Goal: Transaction & Acquisition: Purchase product/service

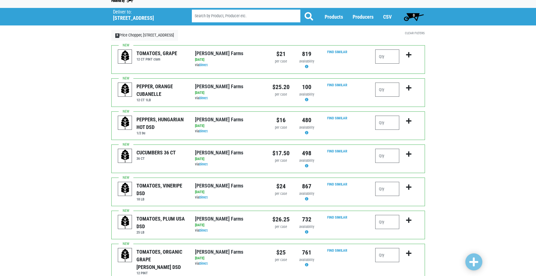
scroll to position [28, 0]
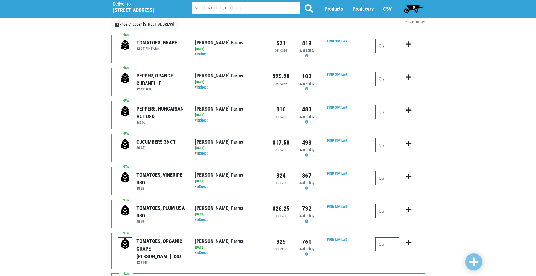
click at [385, 209] on input "number" at bounding box center [387, 211] width 24 height 14
type input "2"
click at [410, 209] on icon "submit" at bounding box center [408, 209] width 5 height 6
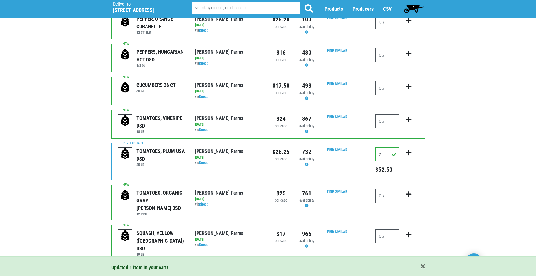
scroll to position [113, 0]
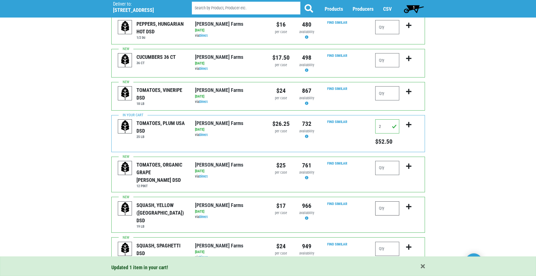
click at [390, 202] on input "number" at bounding box center [387, 208] width 24 height 14
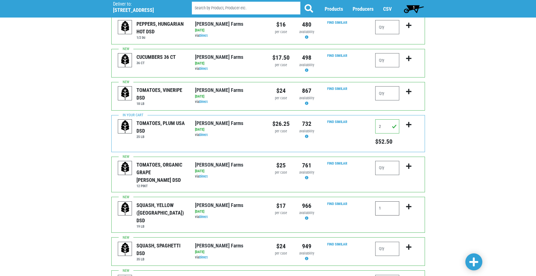
type input "1"
click at [406, 203] on icon "submit" at bounding box center [408, 206] width 5 height 6
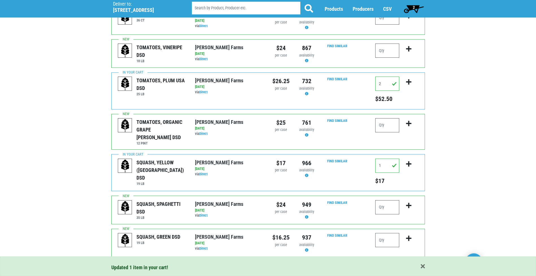
scroll to position [170, 0]
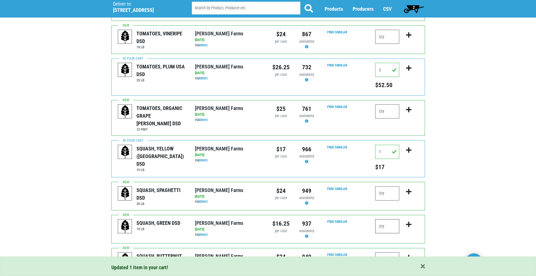
click at [389, 220] on input "number" at bounding box center [387, 226] width 24 height 14
type input "1"
click at [407, 221] on icon "submit" at bounding box center [408, 224] width 5 height 6
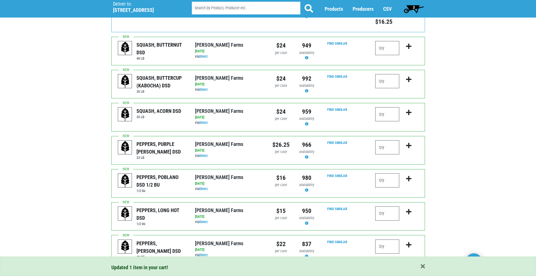
scroll to position [396, 0]
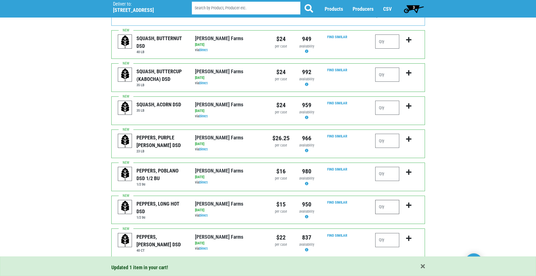
click at [390, 200] on input "number" at bounding box center [387, 207] width 24 height 14
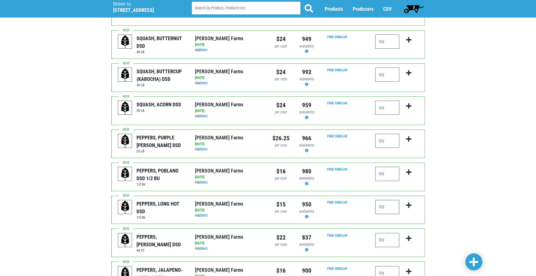
type input "1"
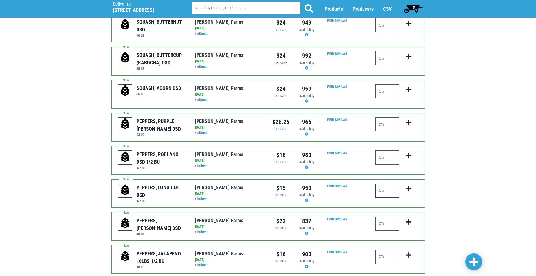
scroll to position [424, 0]
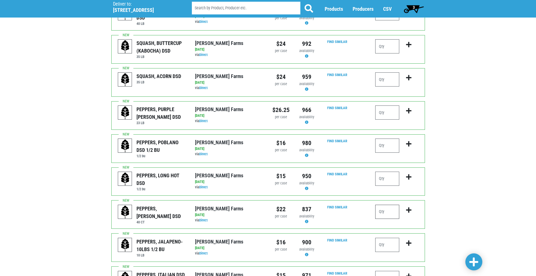
click at [385, 205] on input "number" at bounding box center [387, 212] width 24 height 14
type input "3"
click at [410, 207] on icon "submit" at bounding box center [408, 210] width 5 height 6
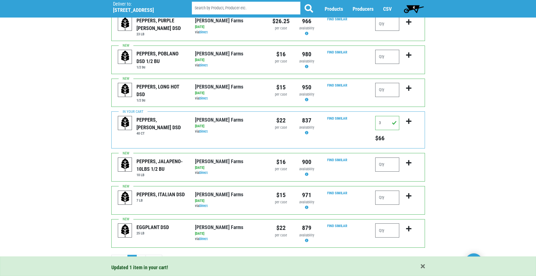
scroll to position [513, 0]
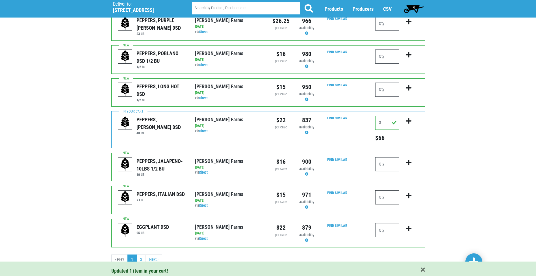
click at [388, 192] on input "number" at bounding box center [387, 197] width 24 height 14
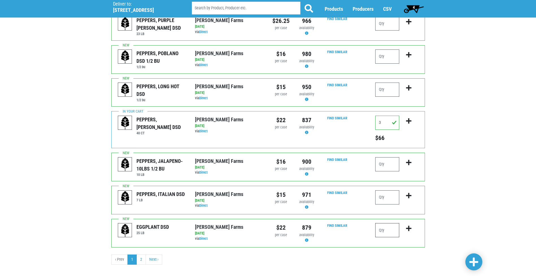
click at [384, 225] on input "number" at bounding box center [387, 230] width 24 height 14
type input "1"
click at [409, 225] on icon "submit" at bounding box center [408, 228] width 5 height 6
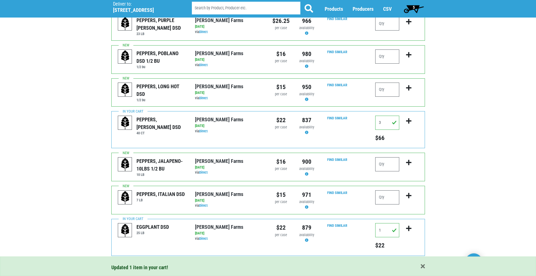
scroll to position [521, 0]
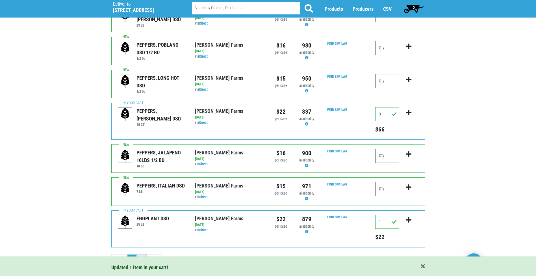
click at [139, 254] on link "2" at bounding box center [141, 259] width 9 height 10
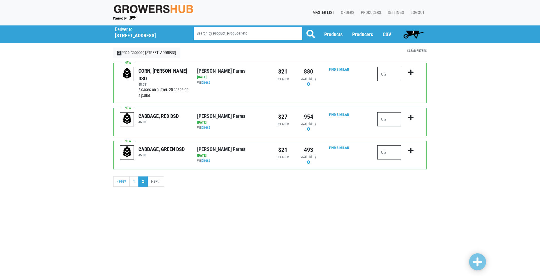
click at [392, 76] on input "number" at bounding box center [390, 74] width 24 height 14
click at [392, 151] on input "number" at bounding box center [390, 152] width 24 height 14
type input "2"
click at [412, 150] on icon "submit" at bounding box center [410, 151] width 5 height 6
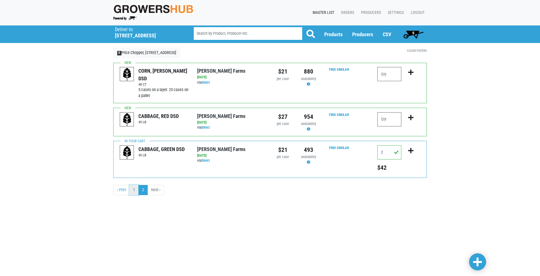
click at [133, 190] on link "1" at bounding box center [133, 190] width 9 height 10
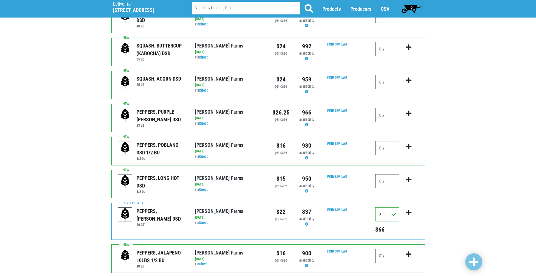
scroll to position [452, 0]
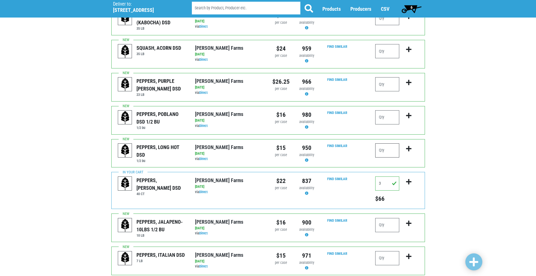
click at [394, 143] on input "number" at bounding box center [387, 150] width 24 height 14
type input "1"
click at [409, 146] on icon "submit" at bounding box center [408, 149] width 5 height 6
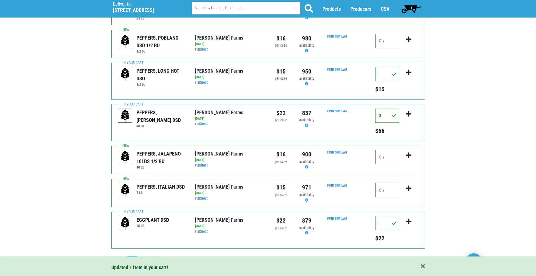
scroll to position [530, 0]
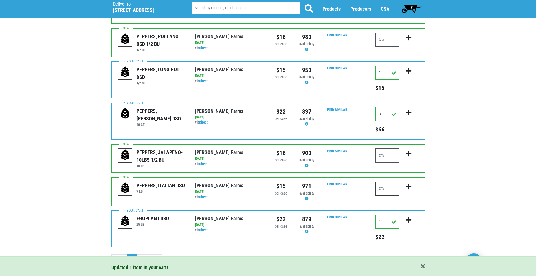
click at [387, 181] on input "number" at bounding box center [387, 188] width 24 height 14
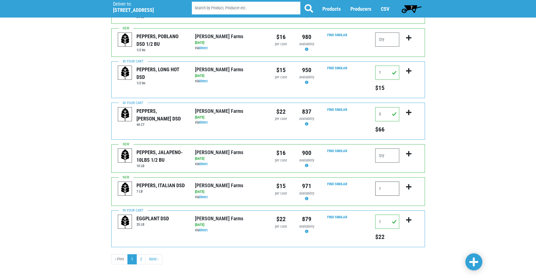
type input "1"
click at [409, 184] on icon "submit" at bounding box center [408, 187] width 5 height 6
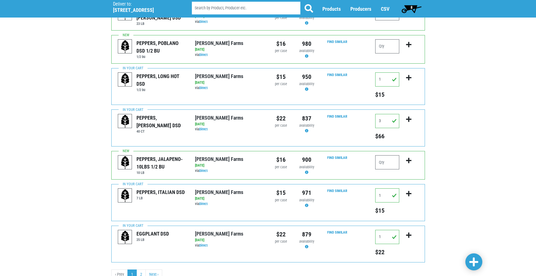
scroll to position [538, 0]
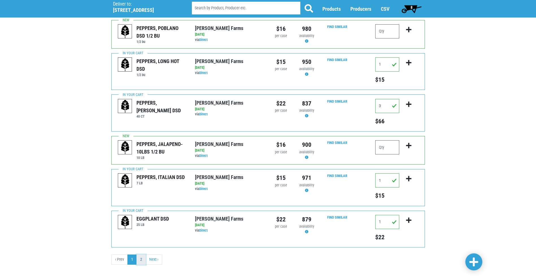
click at [140, 254] on link "2" at bounding box center [141, 259] width 9 height 10
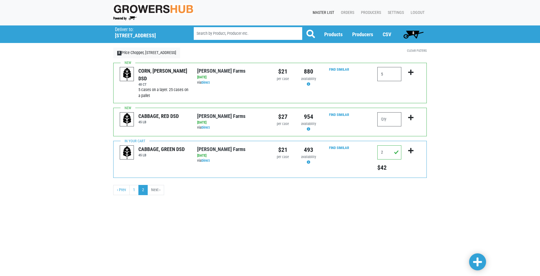
type input "5"
click at [412, 73] on icon "submit" at bounding box center [410, 72] width 5 height 6
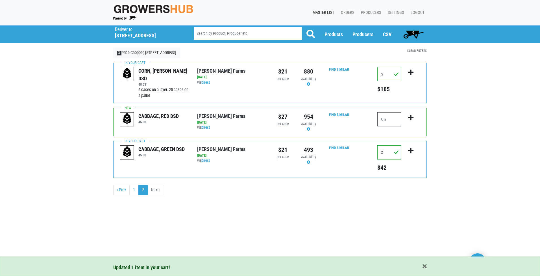
click at [410, 33] on span "9" at bounding box center [413, 34] width 25 height 11
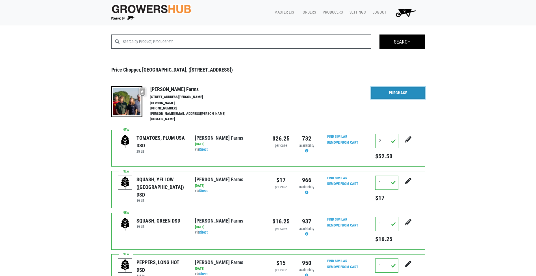
click at [407, 94] on link "Purchase" at bounding box center [398, 93] width 54 height 12
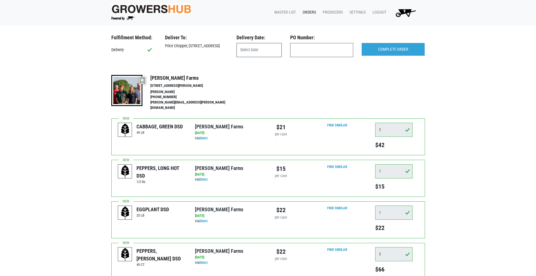
click at [250, 49] on input "text" at bounding box center [259, 50] width 45 height 14
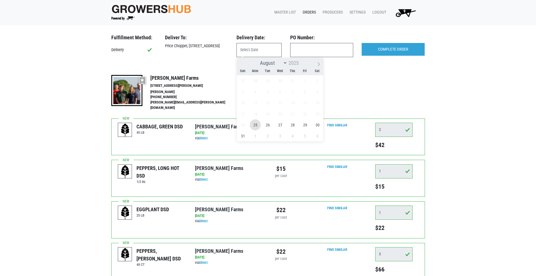
click at [254, 124] on span "25" at bounding box center [255, 124] width 11 height 11
type input "[DATE]"
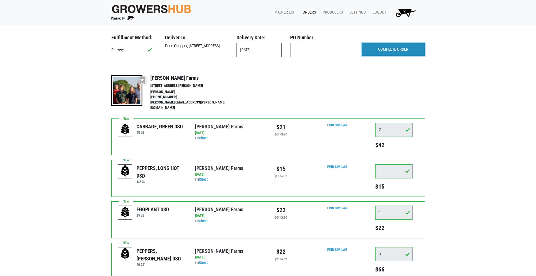
click at [394, 49] on input "COMPLETE ORDER" at bounding box center [393, 49] width 63 height 13
